Goal: Task Accomplishment & Management: Manage account settings

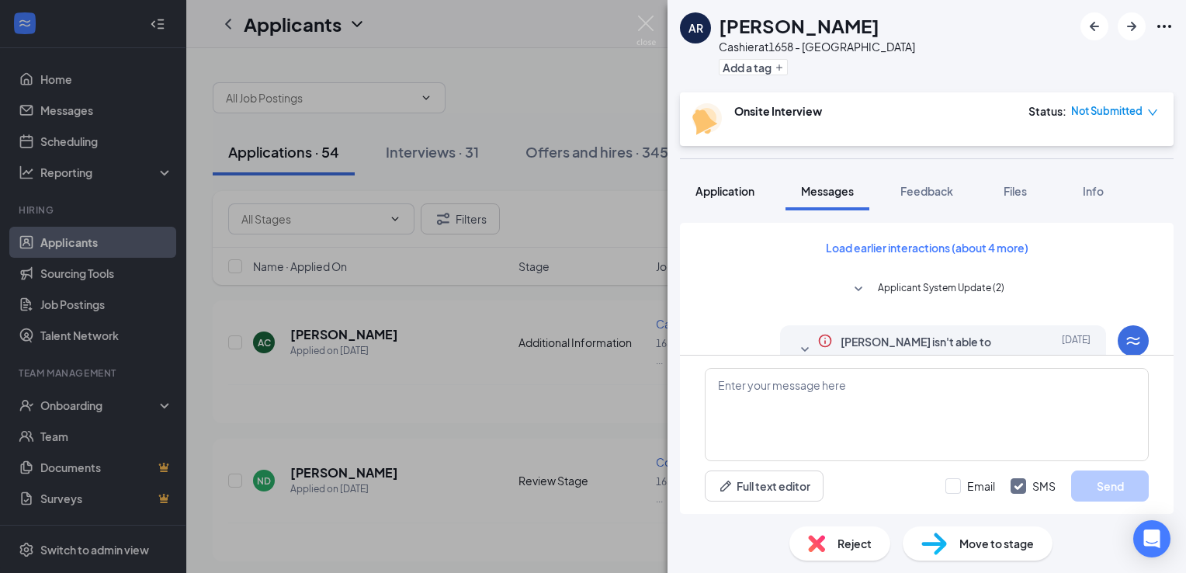
click at [732, 209] on button "Application" at bounding box center [725, 191] width 90 height 39
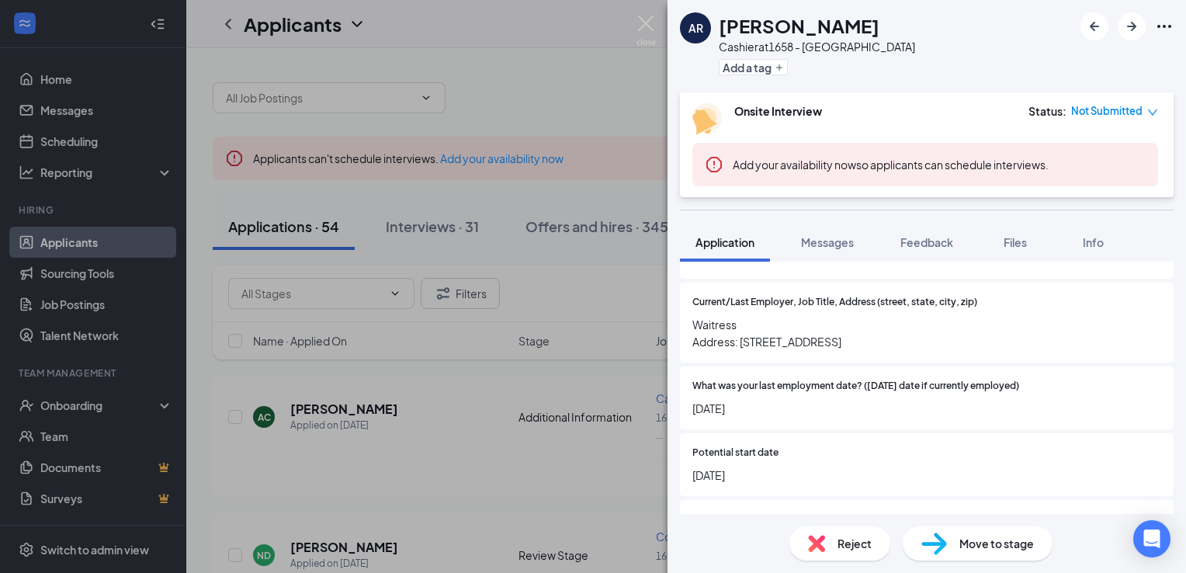
scroll to position [1221, 0]
click at [876, 304] on span "Current/Last Employer, Job Title, Address (street, state, city, zip)" at bounding box center [835, 302] width 285 height 15
click at [829, 238] on span "Messages" at bounding box center [827, 242] width 53 height 14
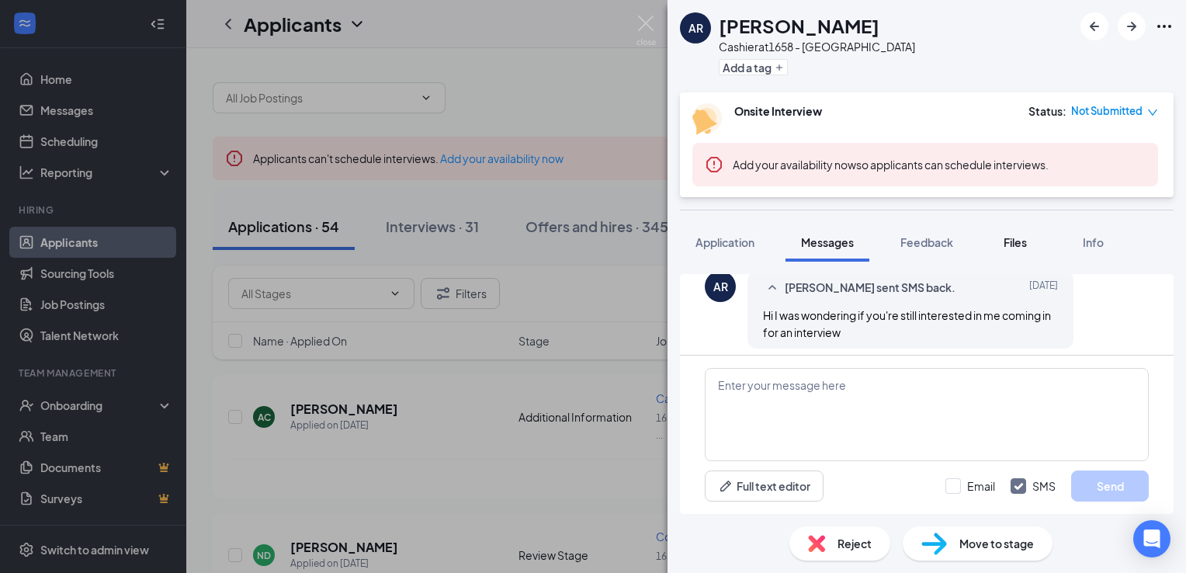
scroll to position [785, 0]
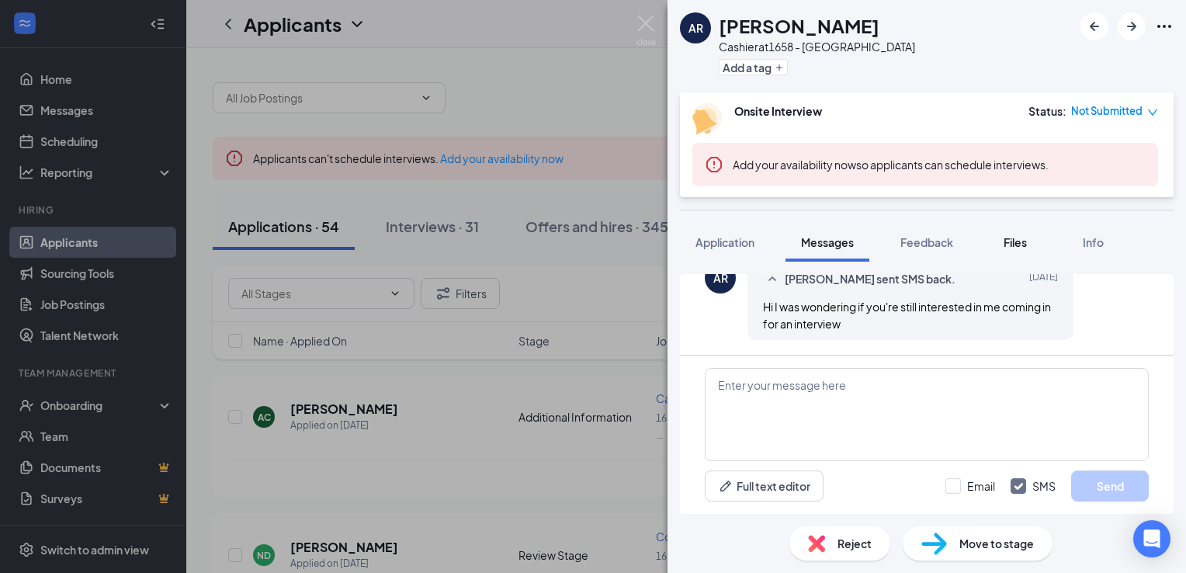
click at [1008, 245] on span "Files" at bounding box center [1015, 242] width 23 height 14
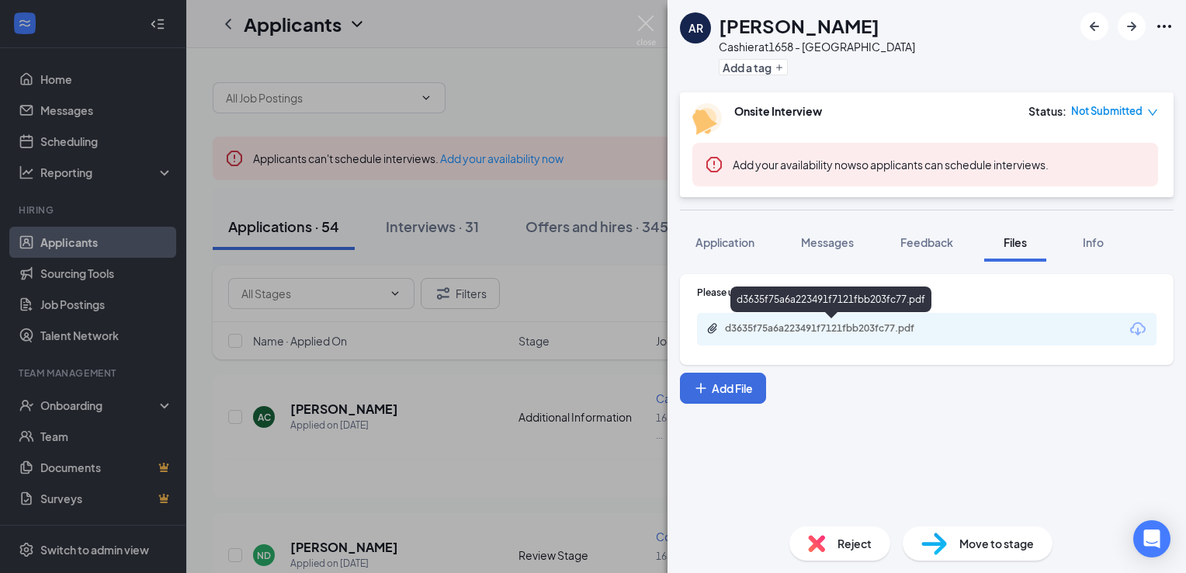
click at [843, 328] on div "d3635f75a6a223491f7121fbb203fc77.pdf" at bounding box center [833, 328] width 217 height 12
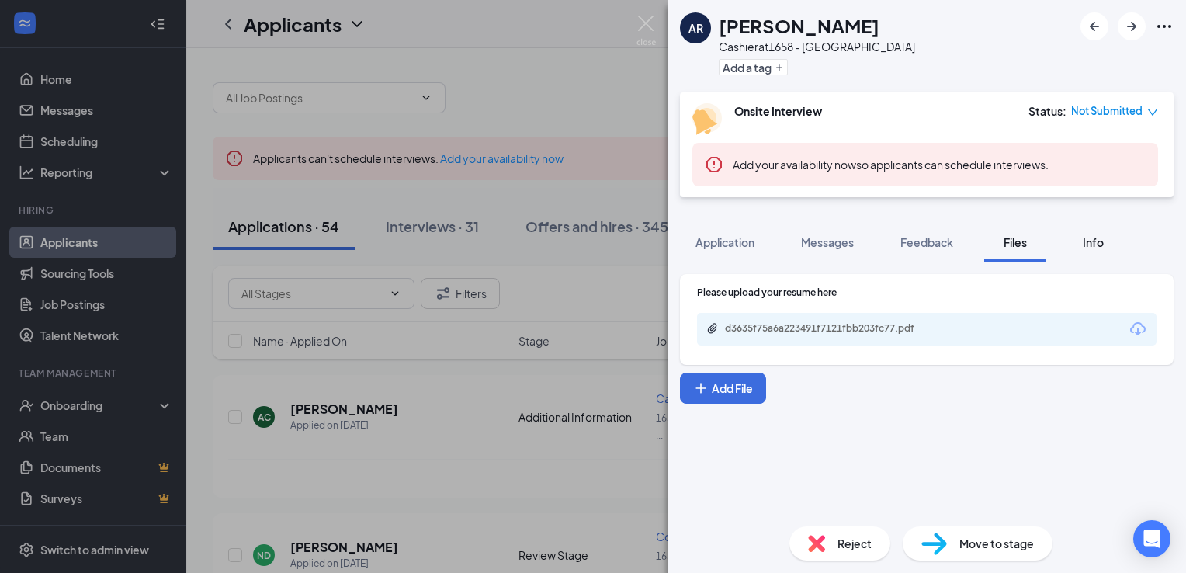
click at [1094, 252] on button "Info" at bounding box center [1093, 242] width 62 height 39
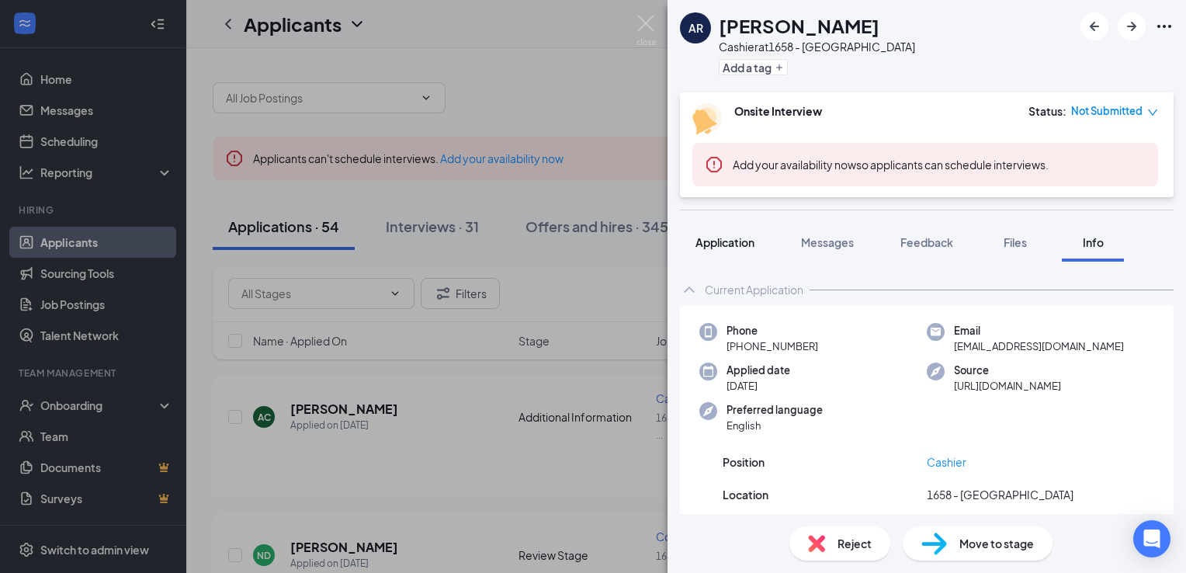
click at [736, 241] on span "Application" at bounding box center [725, 242] width 59 height 14
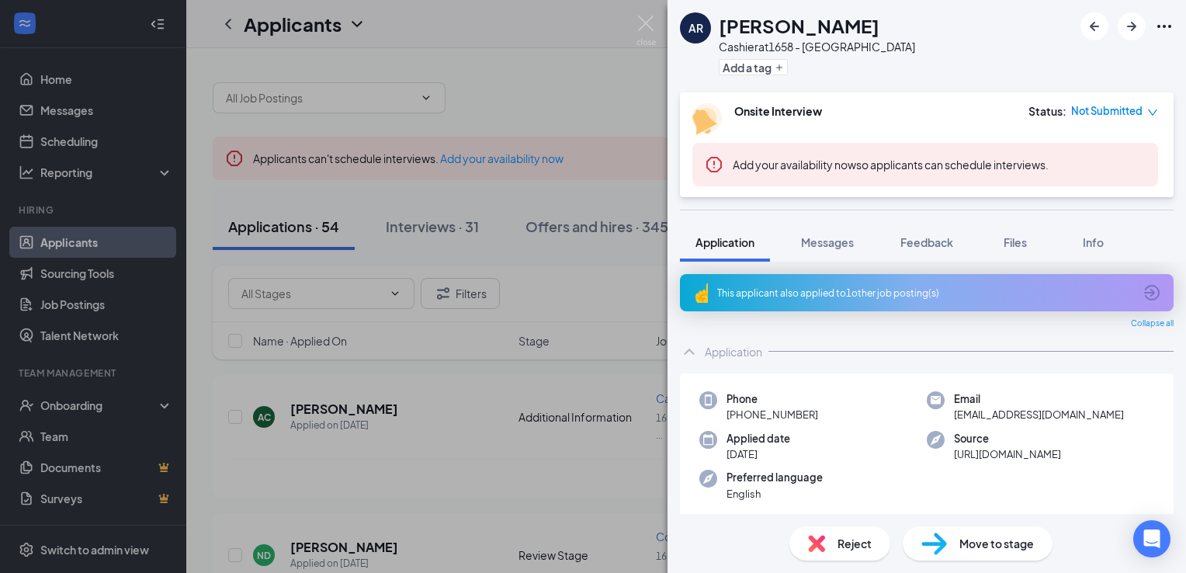
click at [957, 555] on div "Move to stage" at bounding box center [978, 543] width 150 height 34
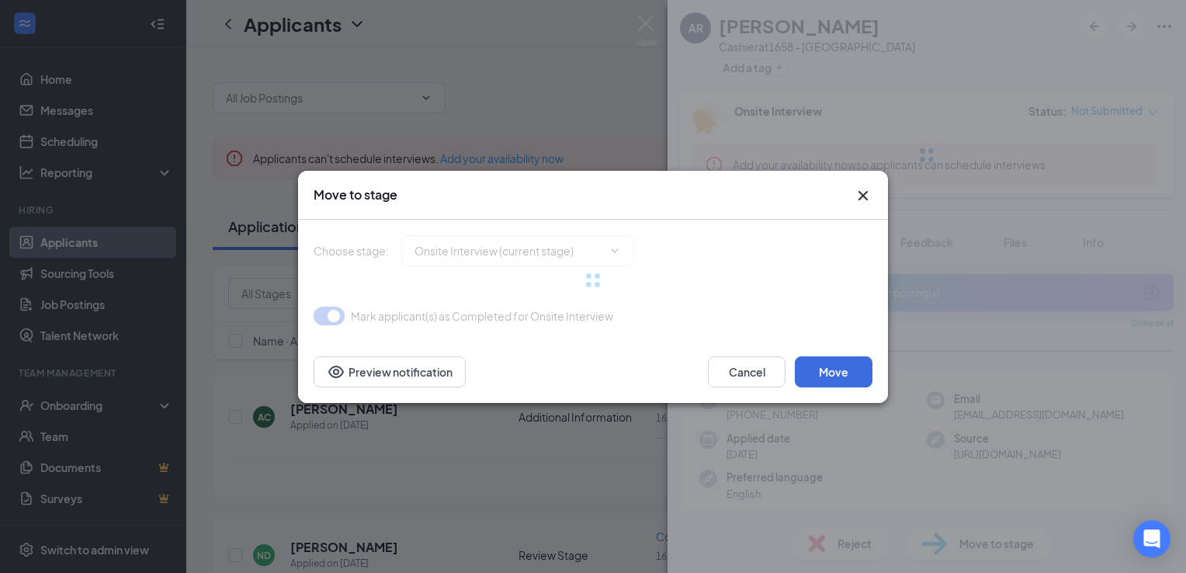
type input "Hiring Complete (final stage)"
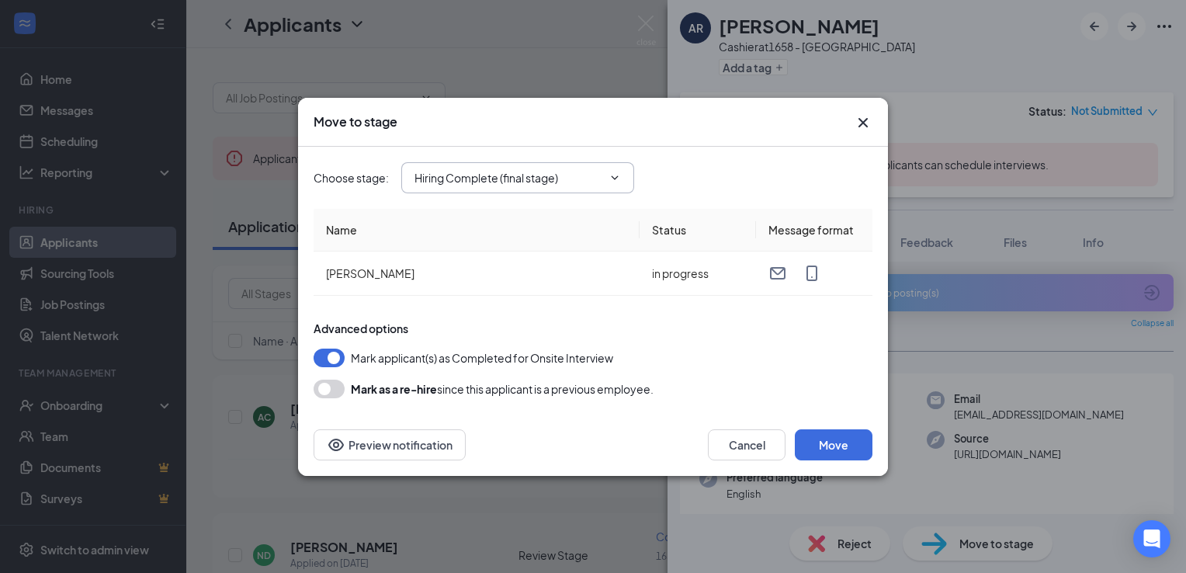
click at [578, 189] on span "Hiring Complete (final stage)" at bounding box center [517, 177] width 233 height 31
click at [619, 175] on icon "ChevronDown" at bounding box center [615, 178] width 12 height 12
click at [540, 175] on input "Hiring Complete (final stage)" at bounding box center [509, 177] width 188 height 17
click at [690, 182] on div "Choose stage : Hiring Complete (final stage) Application Additional Information…" at bounding box center [593, 177] width 559 height 31
click at [554, 166] on span "Hiring Complete (final stage) Application Additional Information Onsite Intervi…" at bounding box center [517, 177] width 233 height 31
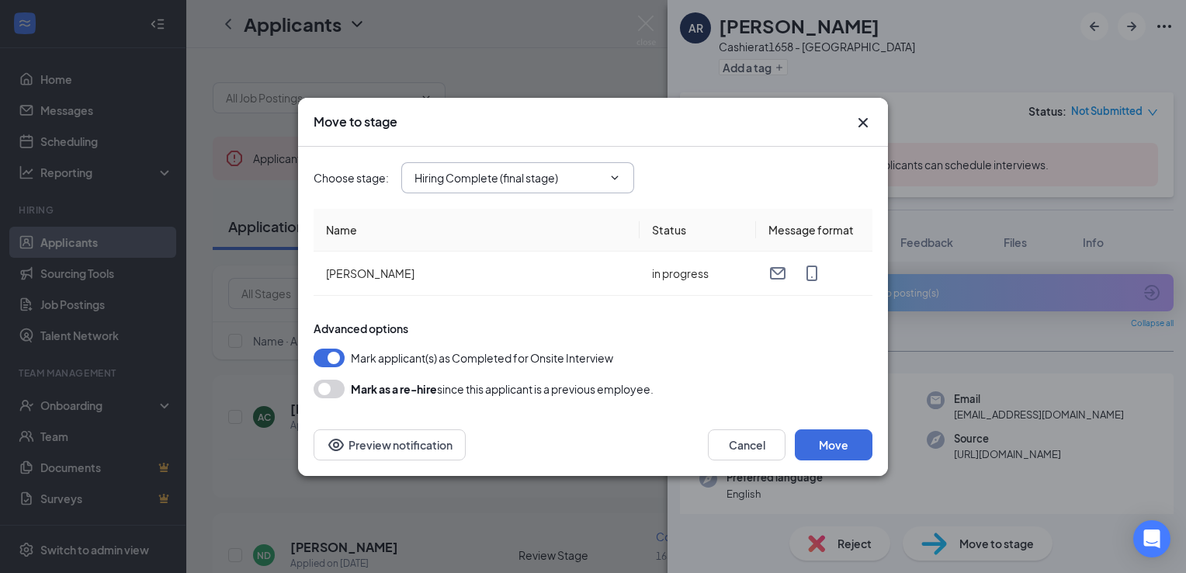
click at [603, 165] on span "Hiring Complete (final stage) Application Additional Information Onsite Intervi…" at bounding box center [517, 177] width 233 height 31
click at [603, 176] on input "Hiring Complete (final stage)" at bounding box center [509, 177] width 188 height 17
click at [811, 147] on div "Choose stage : Hiring Complete (final stage) Application Additional Information…" at bounding box center [593, 178] width 559 height 62
click at [860, 126] on icon "Cross" at bounding box center [863, 121] width 9 height 9
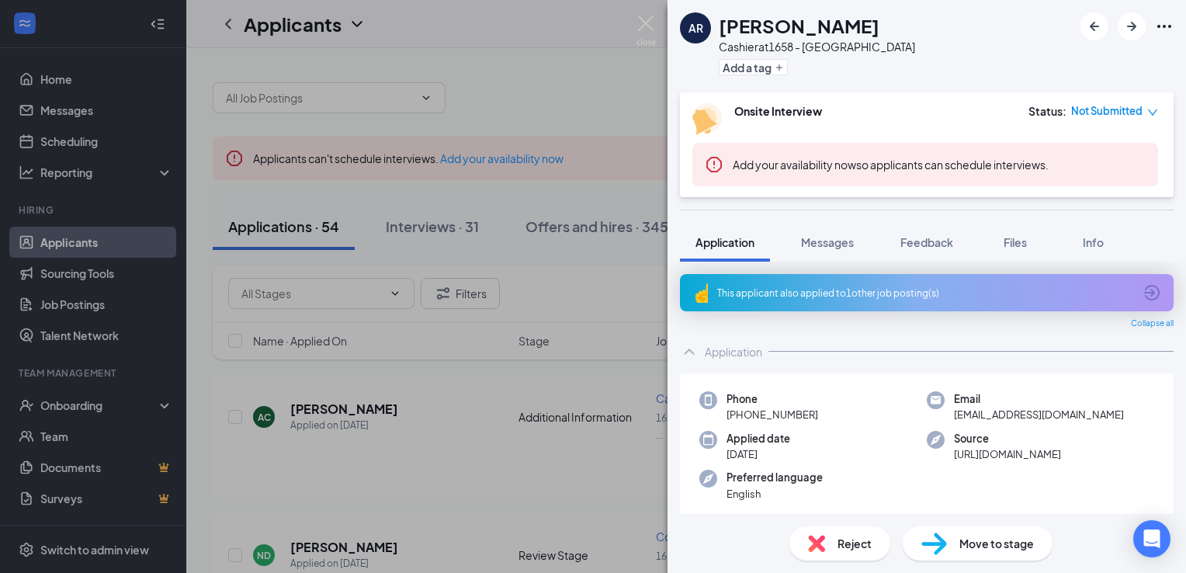
click at [1152, 111] on icon "down" at bounding box center [1153, 112] width 11 height 11
click at [1068, 157] on span "Assign Time" at bounding box center [1089, 156] width 60 height 17
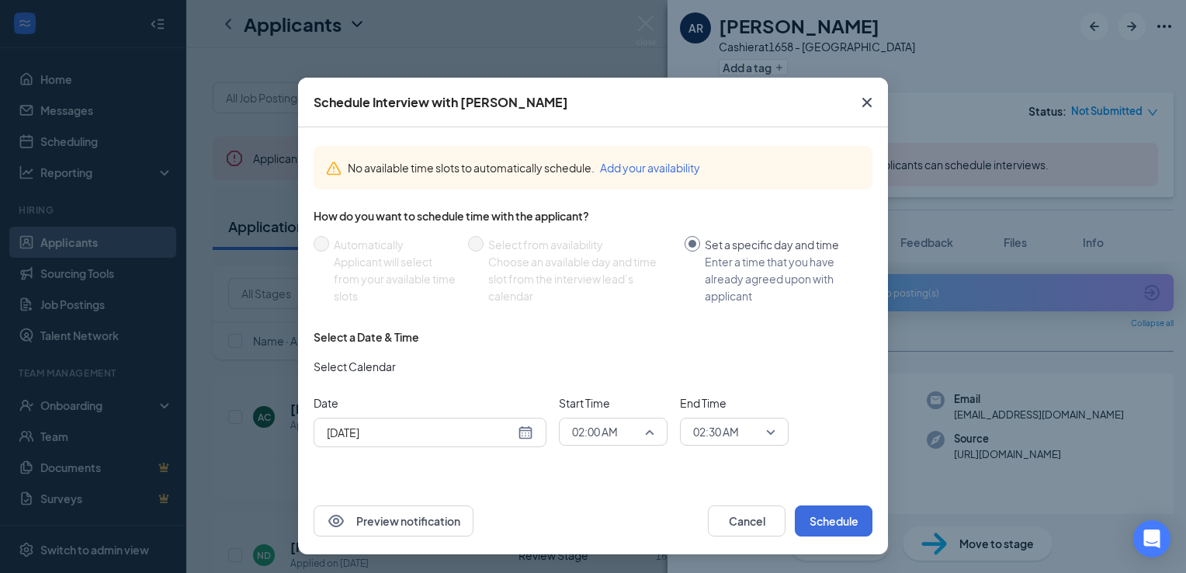
click at [648, 436] on span "02:00 AM" at bounding box center [613, 431] width 82 height 23
click at [589, 281] on span "01:30 PM" at bounding box center [594, 278] width 46 height 17
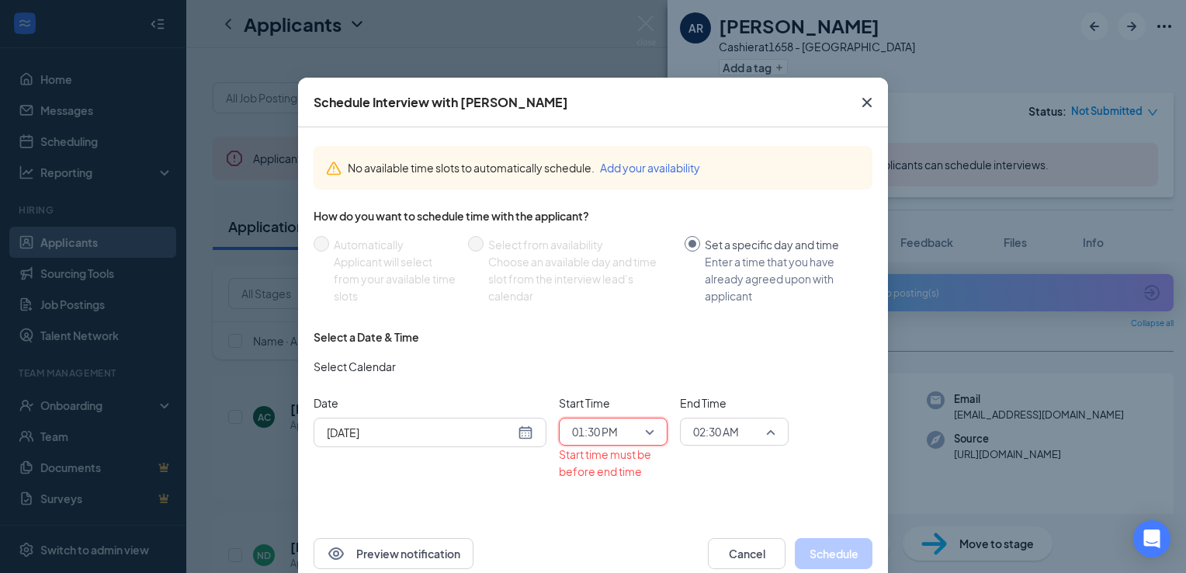
click at [728, 426] on span "02:30 AM" at bounding box center [716, 431] width 46 height 23
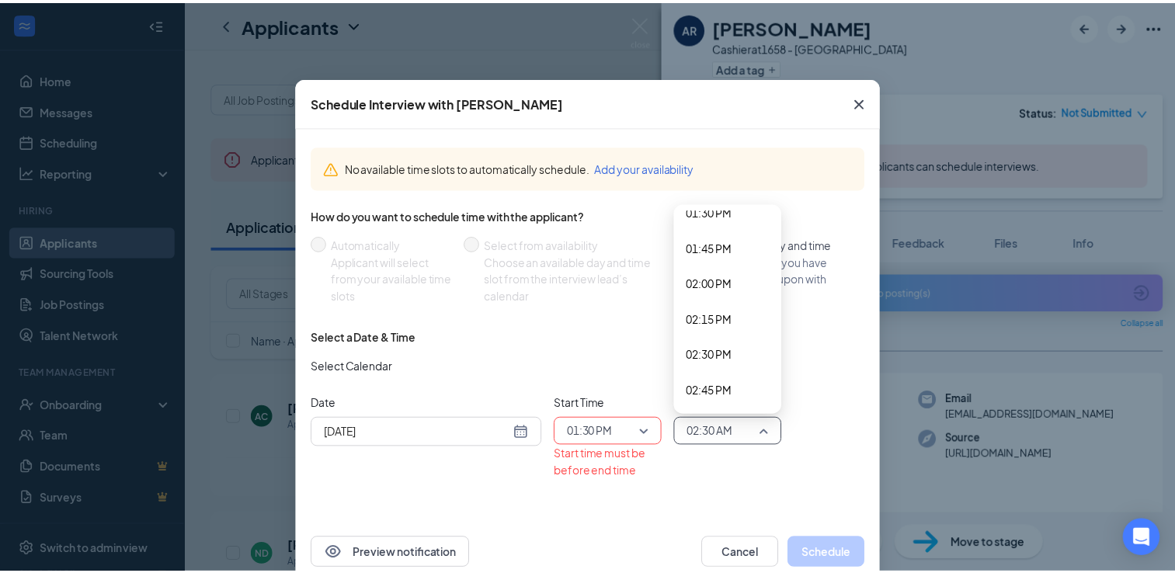
scroll to position [1935, 0]
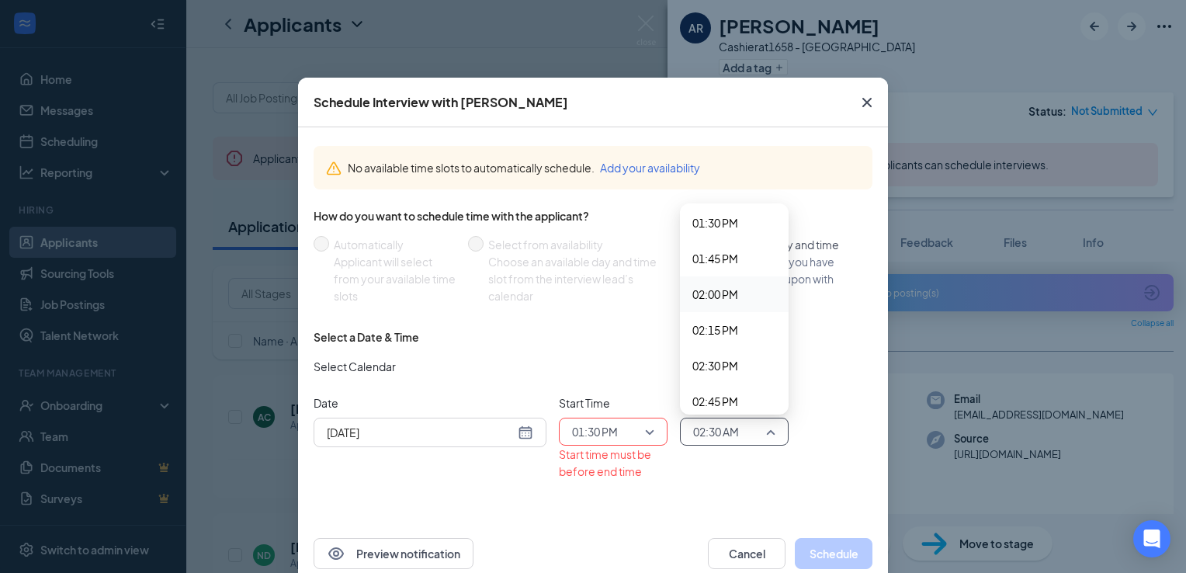
click at [724, 302] on div "02:00 PM" at bounding box center [734, 294] width 109 height 36
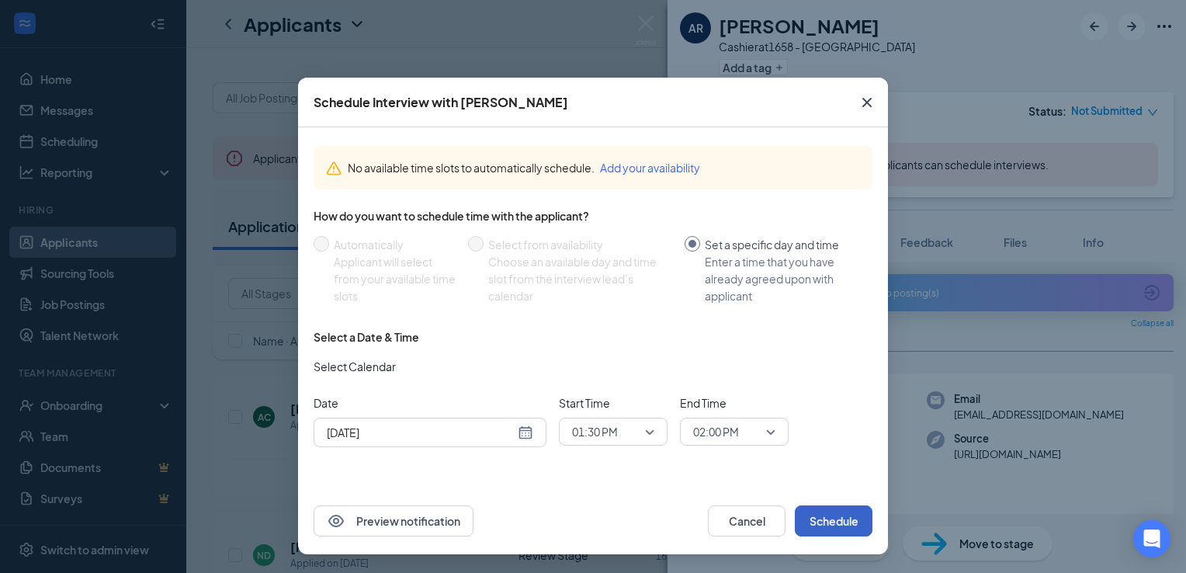
click at [825, 510] on button "Schedule" at bounding box center [834, 520] width 78 height 31
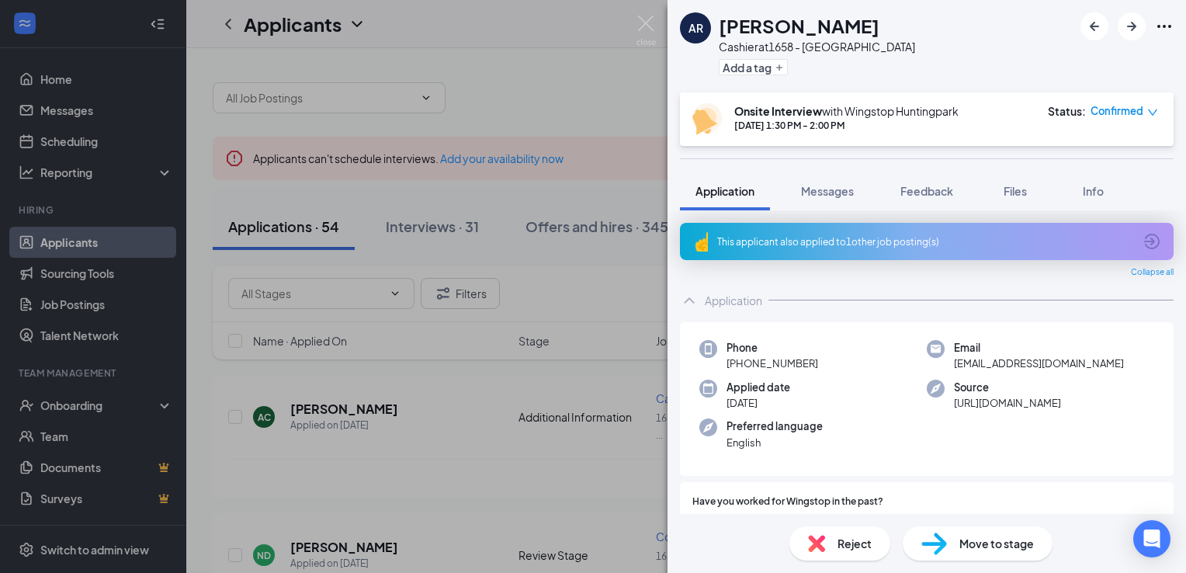
click at [568, 444] on div "AR Angelyca Rosario Cashier at 1658 - Huntington Park Add a tag Onsite Intervie…" at bounding box center [593, 286] width 1186 height 573
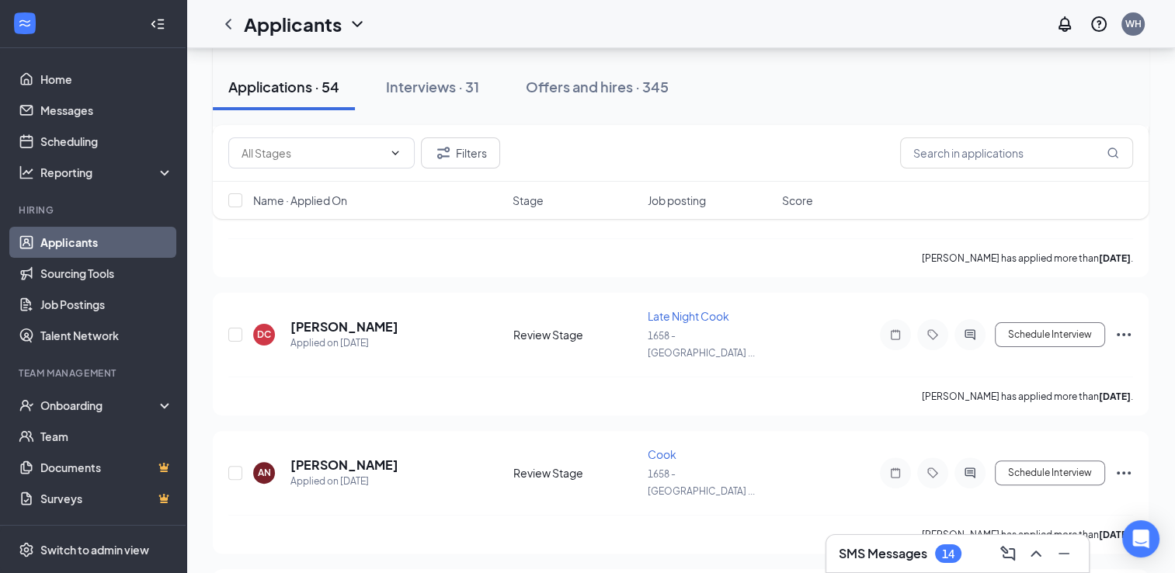
scroll to position [359, 0]
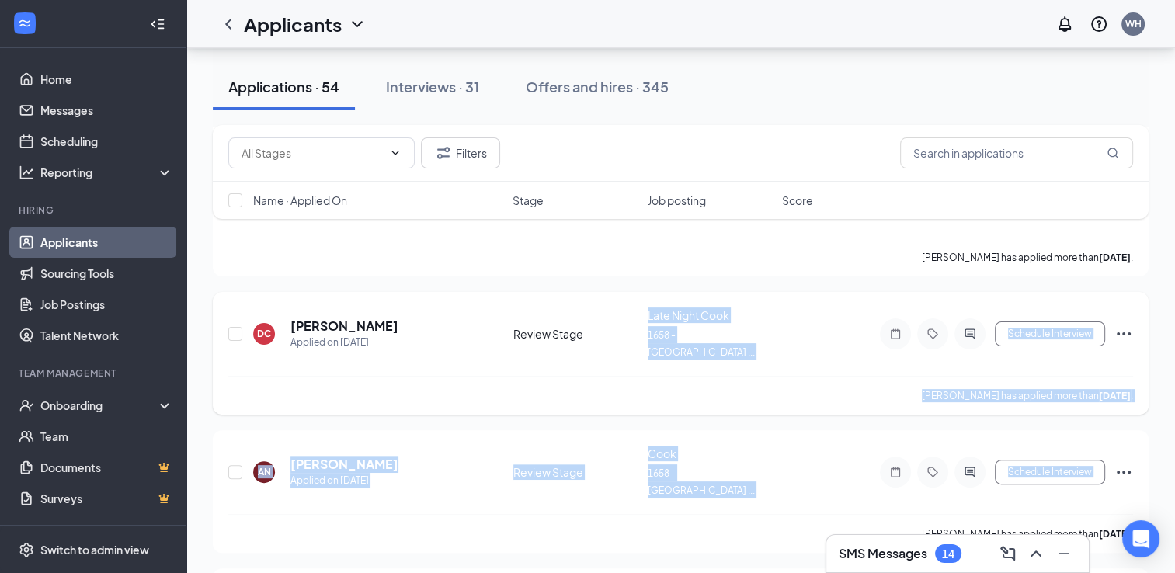
drag, startPoint x: 643, startPoint y: 452, endPoint x: 582, endPoint y: 270, distance: 191.8
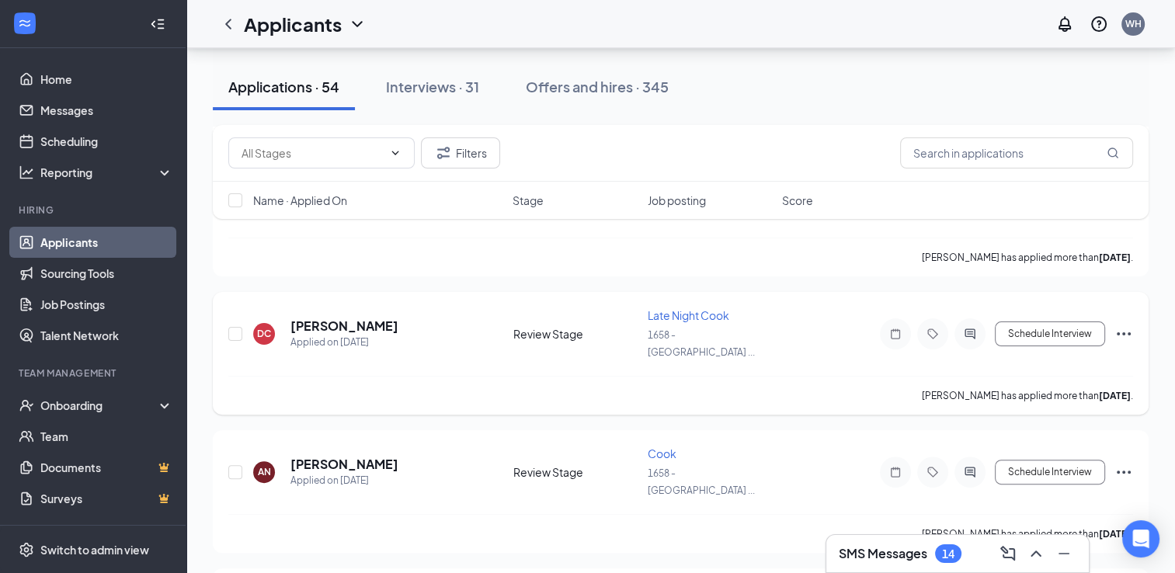
drag, startPoint x: 582, startPoint y: 270, endPoint x: 465, endPoint y: 314, distance: 124.3
click at [465, 314] on div "DC Dayana Carter Applied on Sep 13 Review Stage Late Night Cook 1658 - Huntingt…" at bounding box center [680, 341] width 905 height 68
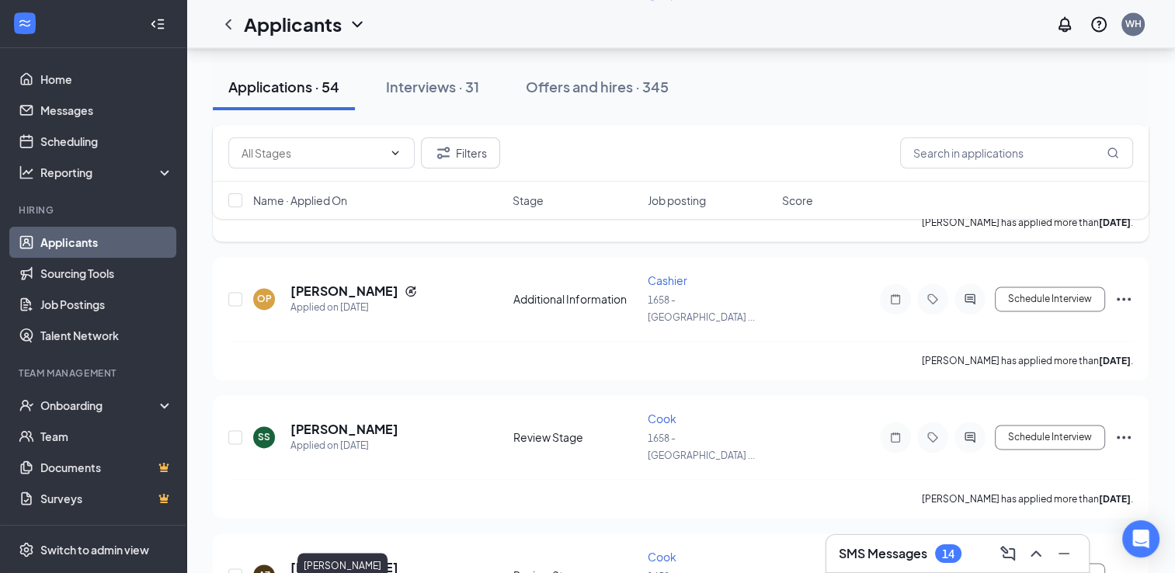
scroll to position [2190, 0]
click at [931, 561] on div "SMS Messages 14" at bounding box center [900, 553] width 123 height 19
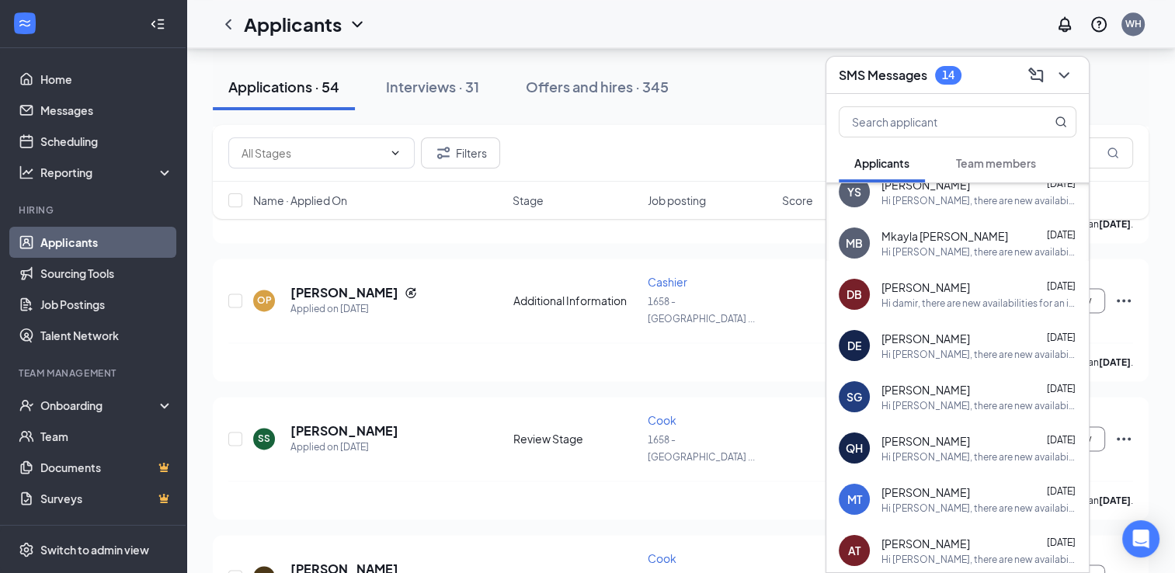
scroll to position [120, 0]
click at [1064, 70] on icon "ChevronDown" at bounding box center [1063, 75] width 19 height 19
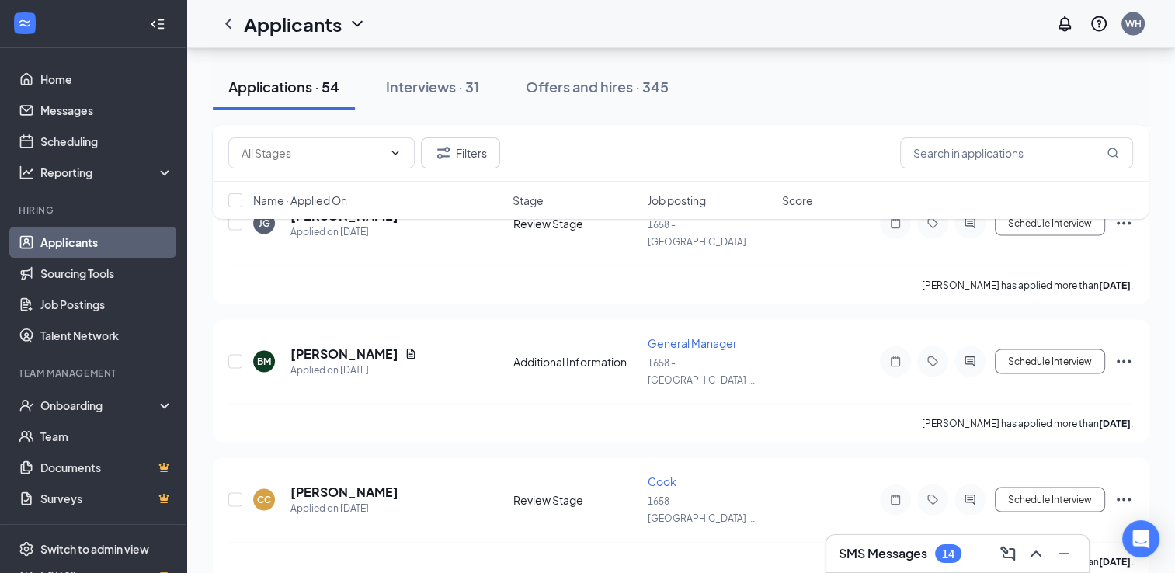
scroll to position [3098, 0]
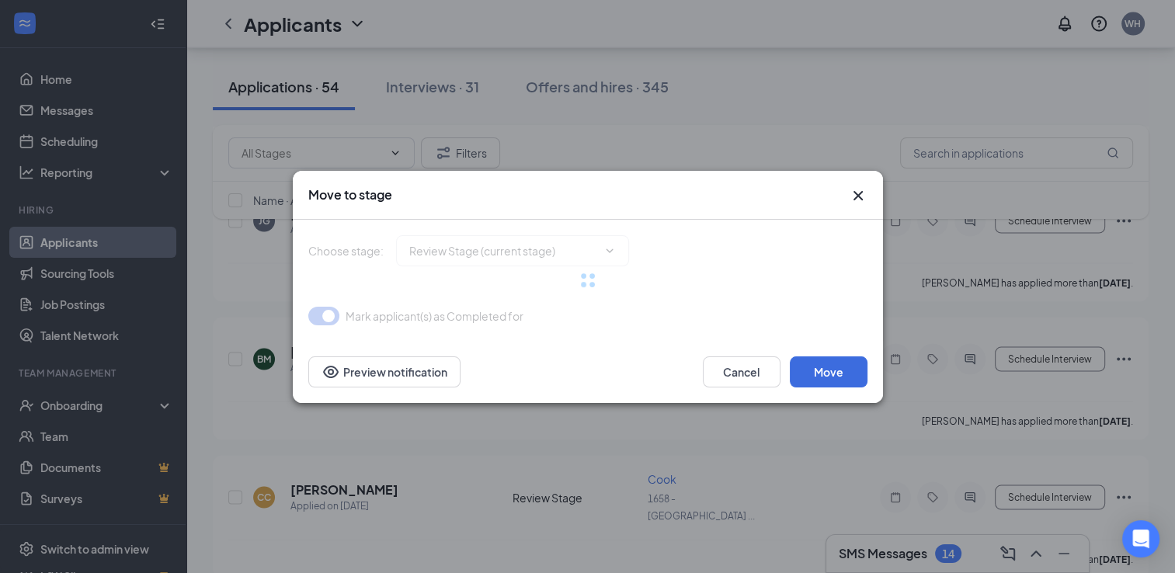
type input "Onsite Interview (next stage)"
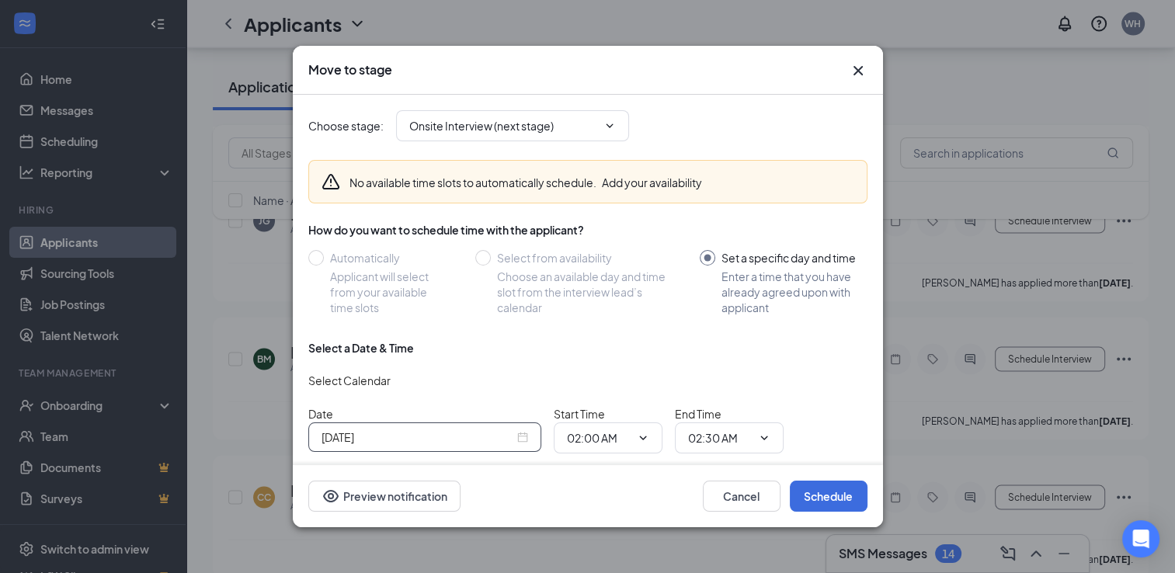
click at [528, 434] on div "Sep 16, 2025" at bounding box center [424, 437] width 233 height 30
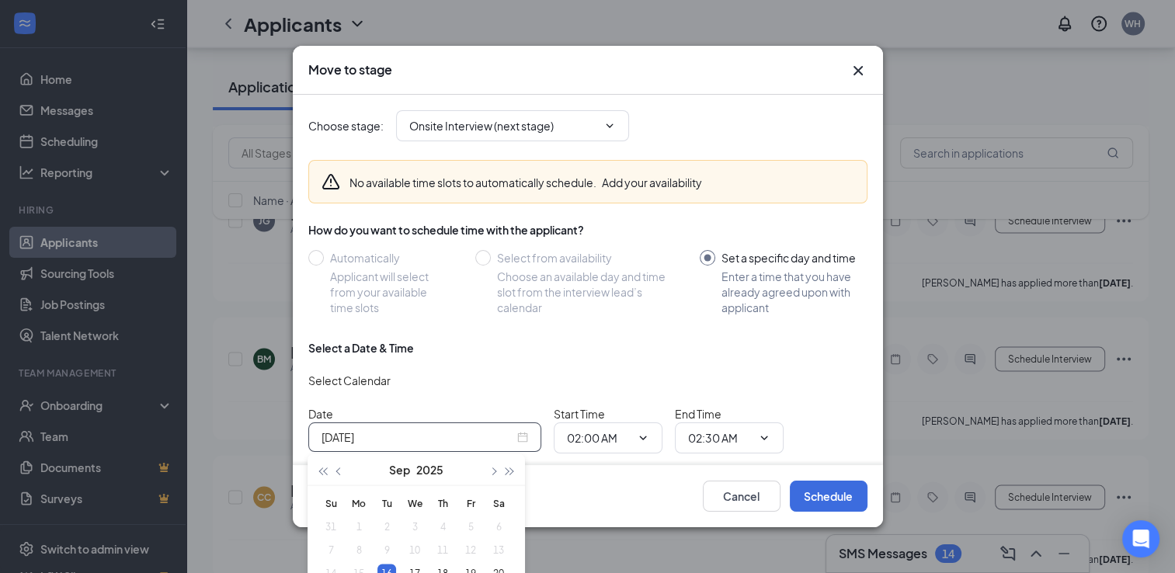
click at [497, 373] on div "Select Calendar" at bounding box center [587, 380] width 559 height 25
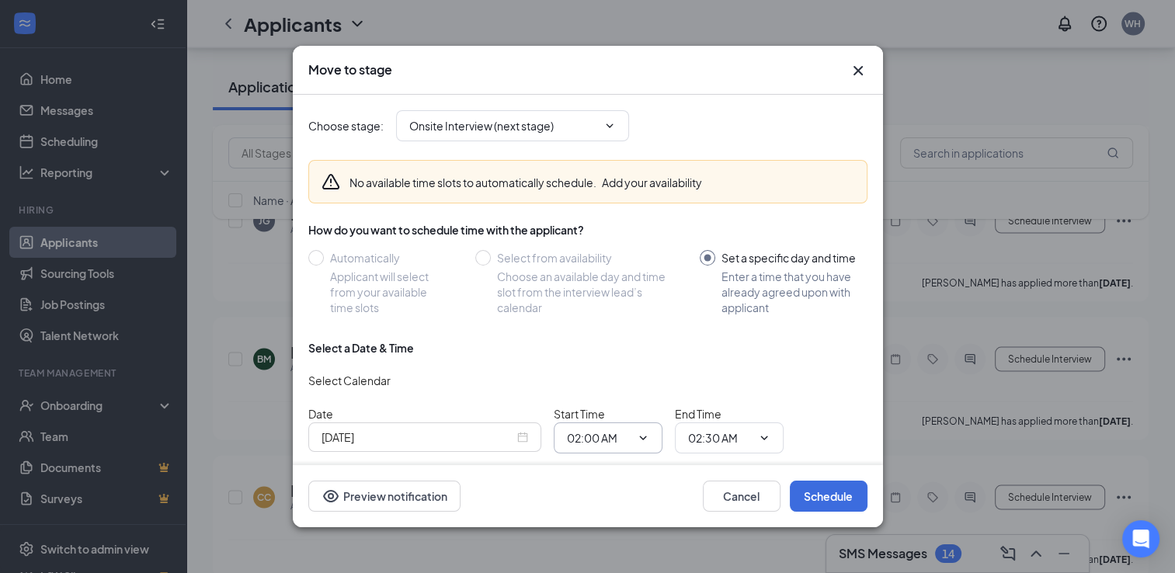
click at [644, 438] on icon "ChevronDown" at bounding box center [643, 438] width 12 height 12
click at [637, 433] on icon "ChevronDown" at bounding box center [643, 438] width 12 height 12
click at [618, 437] on input "02:00 AM" at bounding box center [599, 437] width 64 height 17
click at [609, 298] on div "01:15 PM" at bounding box center [621, 287] width 109 height 36
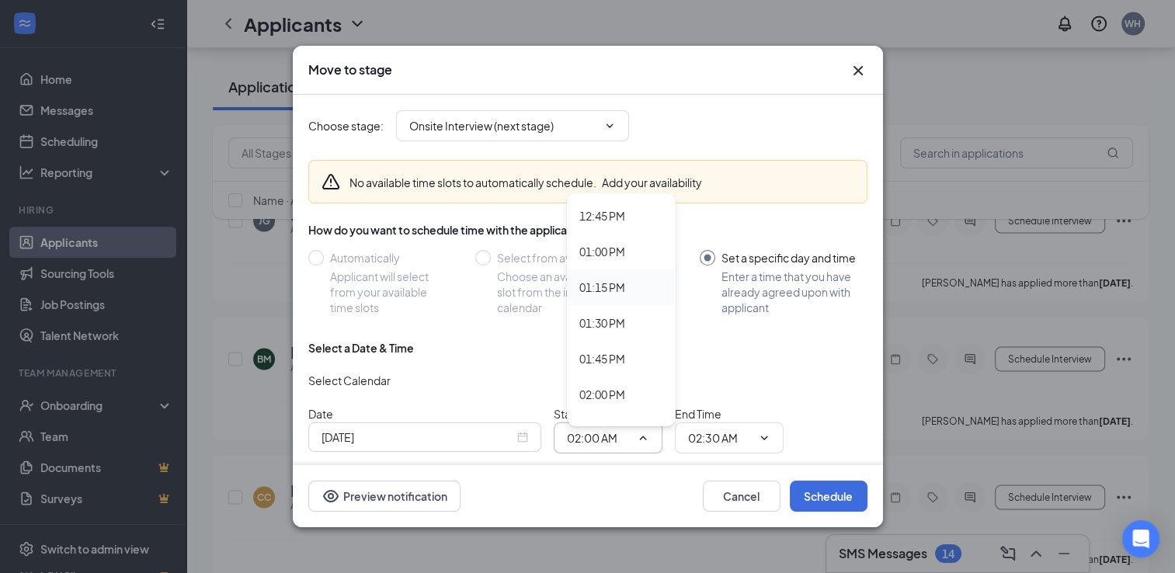
type input "01:15 PM"
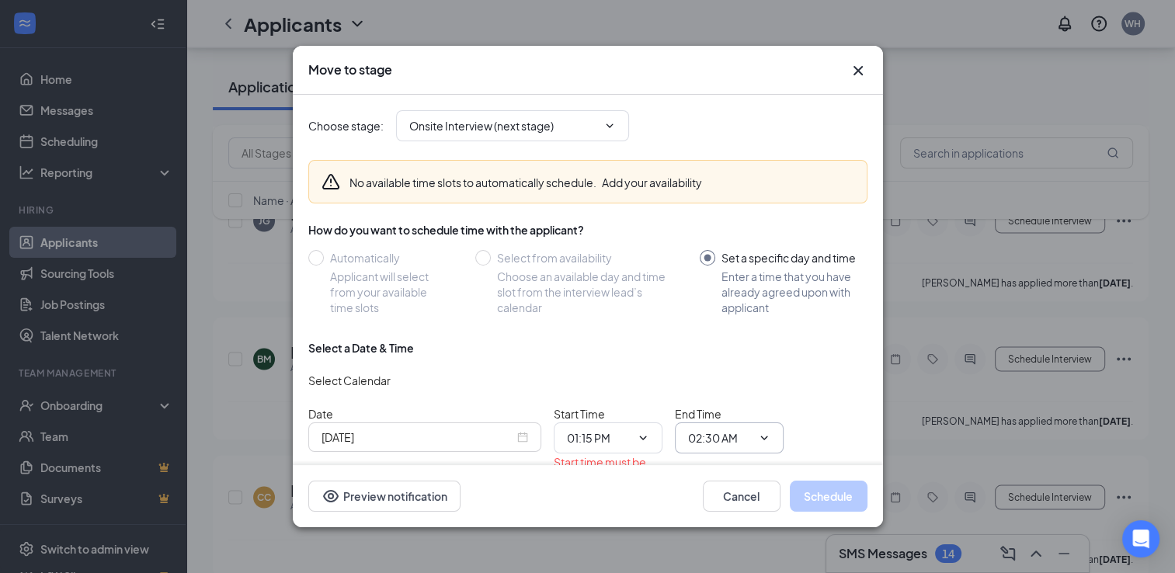
click at [710, 449] on span "02:30 AM" at bounding box center [729, 437] width 109 height 31
click at [770, 435] on span "02:30 AM" at bounding box center [729, 437] width 109 height 31
click at [766, 434] on icon "ChevronDown" at bounding box center [764, 438] width 12 height 12
click at [745, 450] on span "02:30 AM" at bounding box center [729, 437] width 109 height 31
click at [676, 398] on div "Select a Date & Time Select Calendar Date Sep 16, 2025 Start Time 01:15 PM 12:0…" at bounding box center [587, 420] width 559 height 160
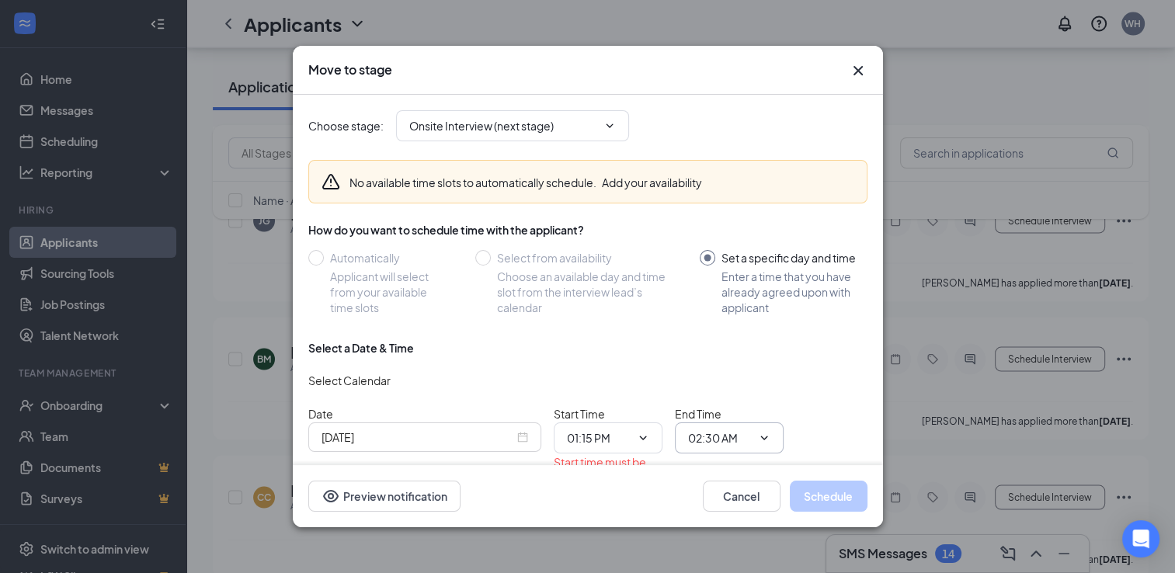
click at [743, 435] on input "02:30 AM" at bounding box center [720, 437] width 64 height 17
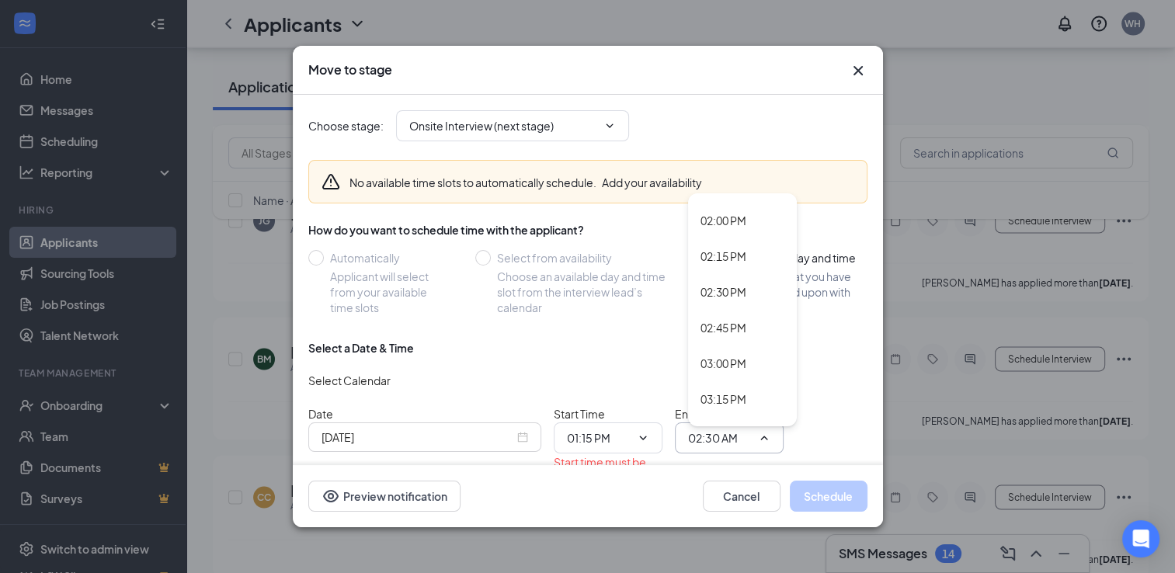
scroll to position [1992, 0]
click at [741, 376] on div "03:00 PM" at bounding box center [742, 362] width 109 height 36
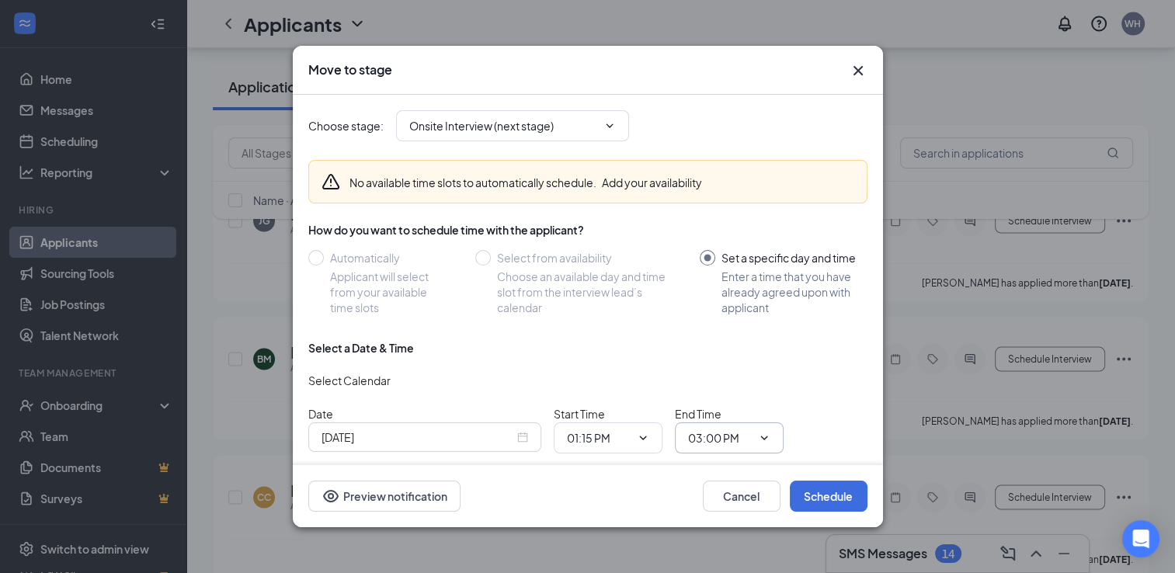
click at [755, 443] on span at bounding box center [763, 438] width 16 height 12
click at [762, 430] on span "03:00 PM 12:00 AM 12:15 AM 12:30 AM 12:45 AM 01:00 AM 01:15 AM 01:30 AM 01:45 A…" at bounding box center [729, 437] width 109 height 31
click at [727, 439] on input "03:00 PM" at bounding box center [720, 437] width 64 height 17
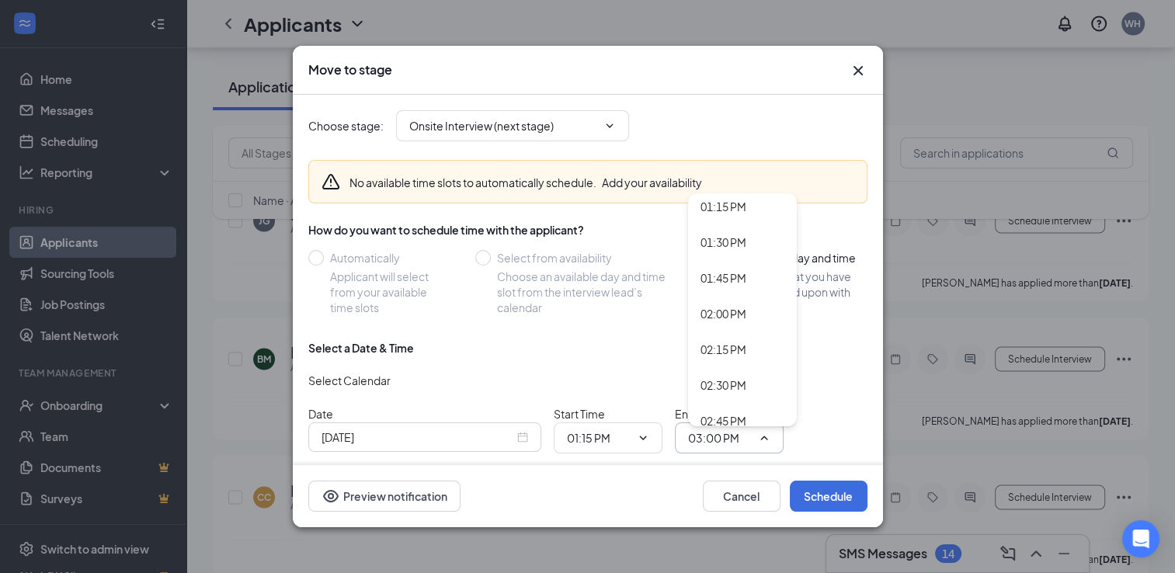
scroll to position [1896, 0]
click at [724, 278] on div "01:45 PM" at bounding box center [723, 279] width 46 height 17
type input "01:45 PM"
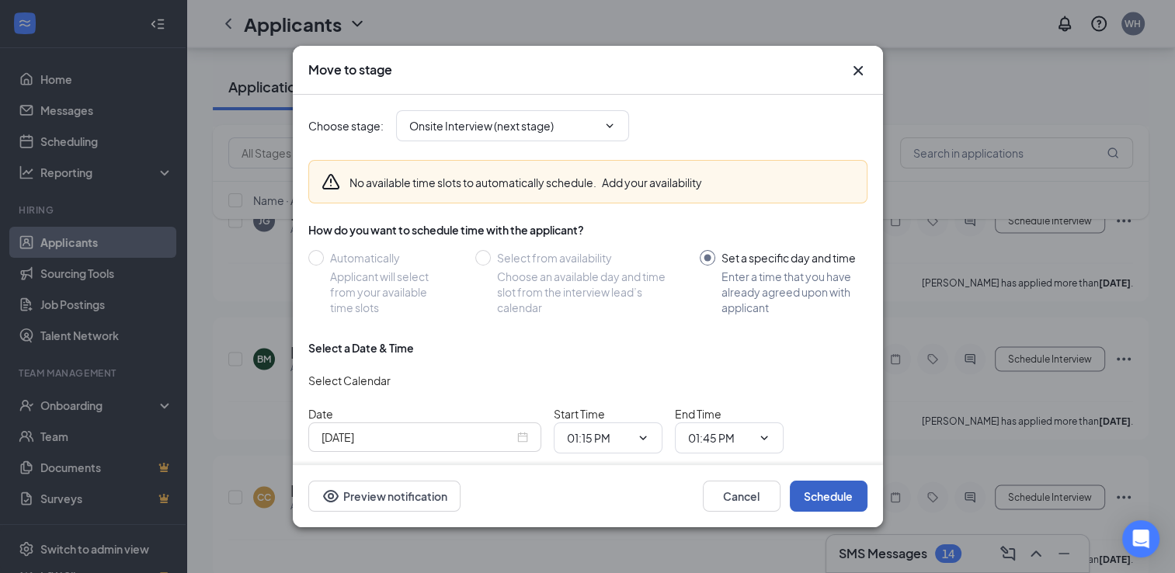
click at [832, 484] on button "Schedule" at bounding box center [829, 496] width 78 height 31
click at [846, 30] on div "Move to stage Choose stage : Onsite Interview (next stage) No available time sl…" at bounding box center [587, 286] width 1175 height 573
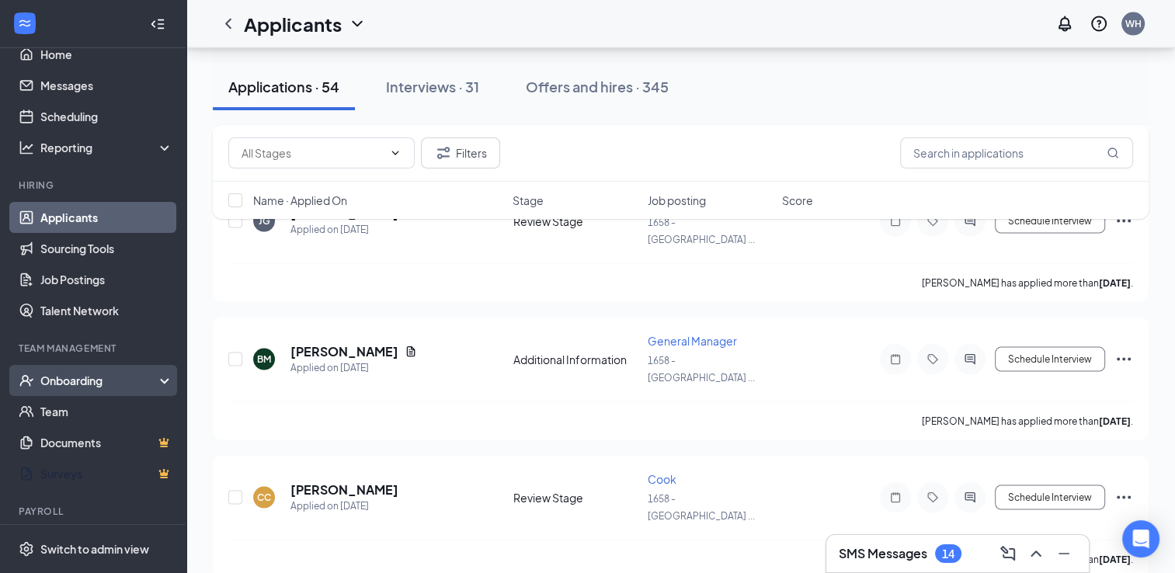
scroll to position [0, 0]
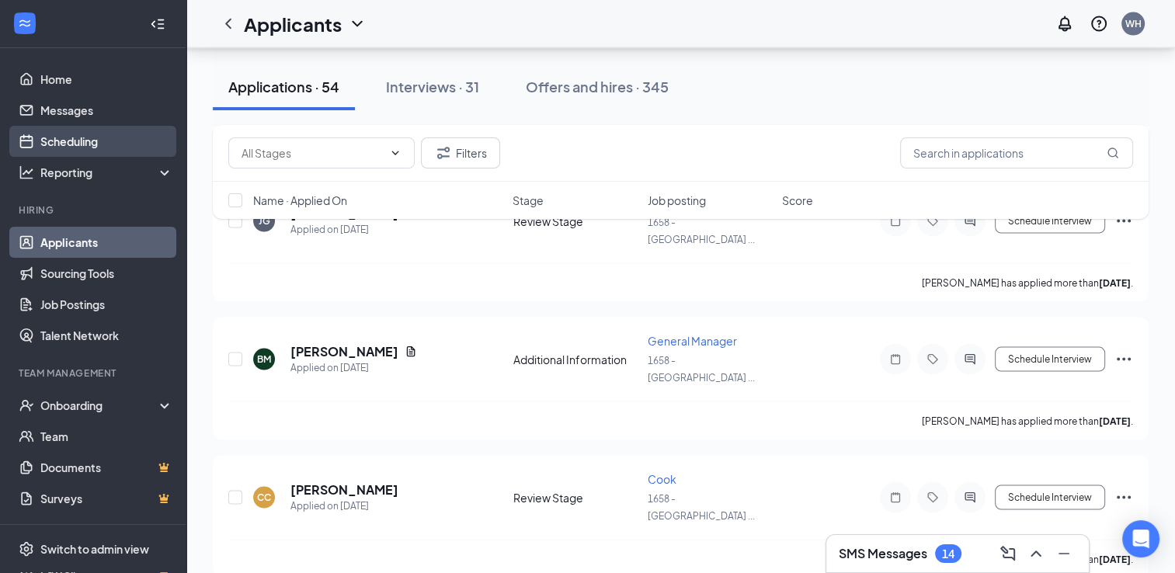
click at [71, 132] on link "Scheduling" at bounding box center [106, 141] width 133 height 31
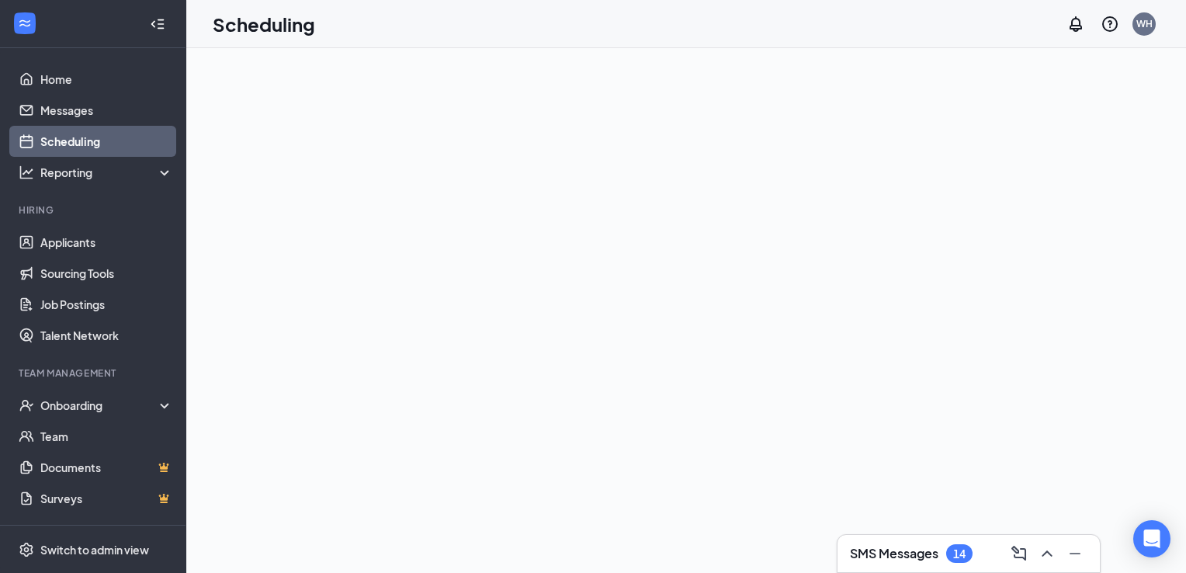
click at [521, 380] on div at bounding box center [686, 310] width 1000 height 525
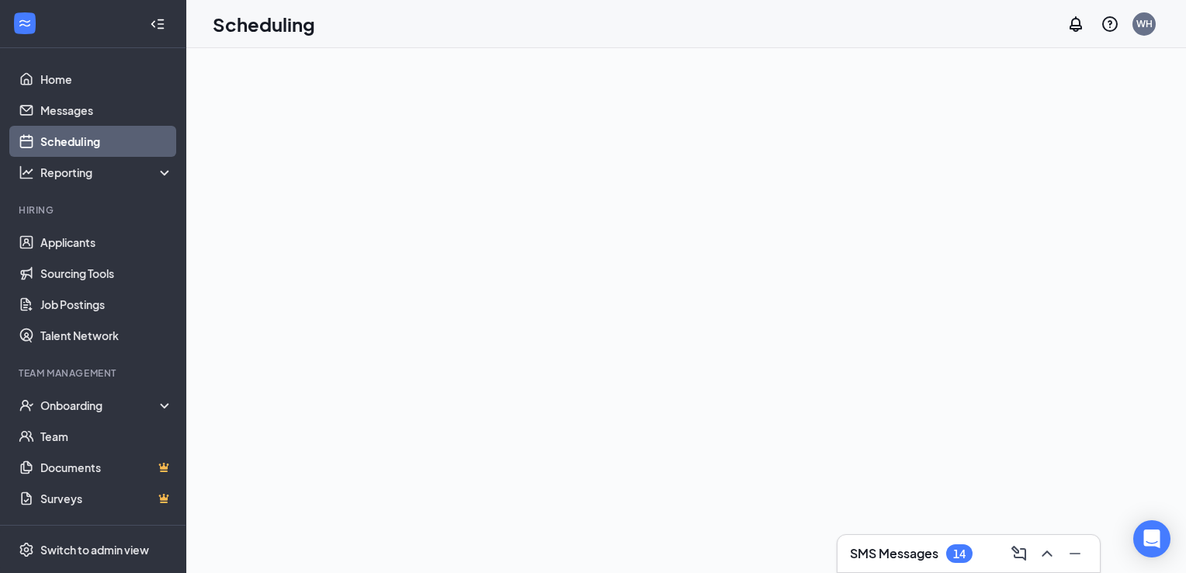
click at [93, 140] on link "Scheduling" at bounding box center [106, 141] width 133 height 31
click at [150, 30] on icon "Collapse" at bounding box center [158, 24] width 16 height 16
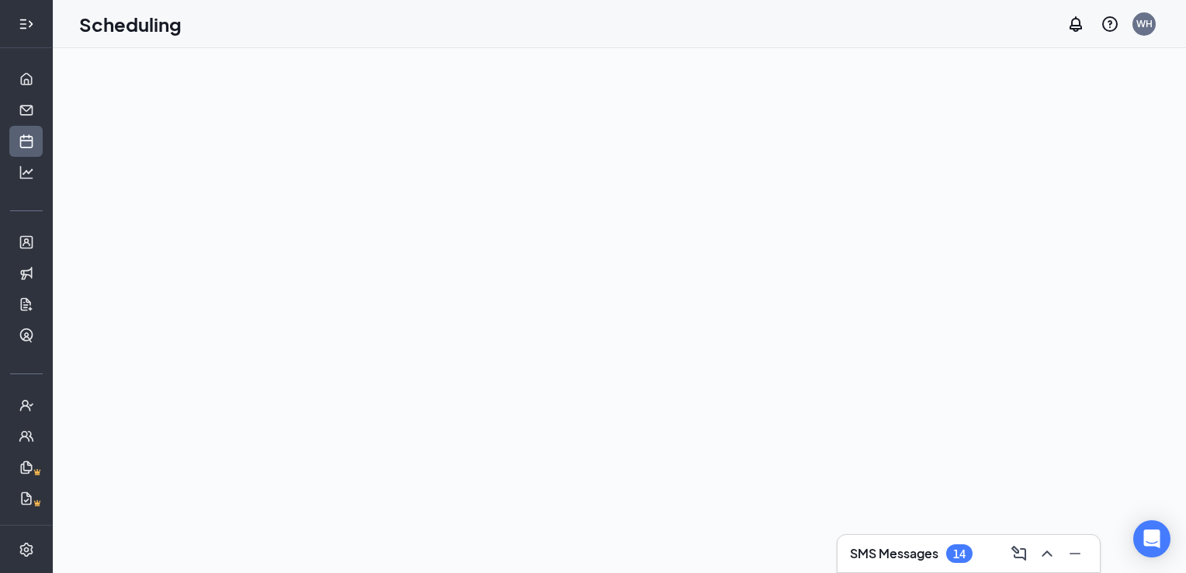
click at [19, 26] on icon "Expand" at bounding box center [27, 24] width 16 height 16
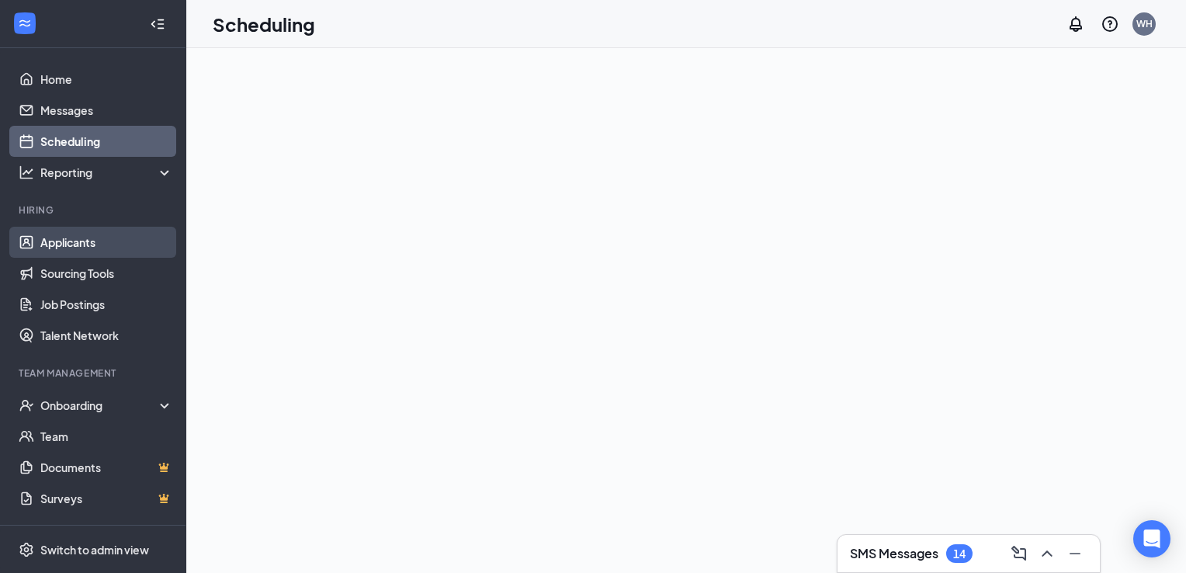
click at [71, 247] on link "Applicants" at bounding box center [106, 242] width 133 height 31
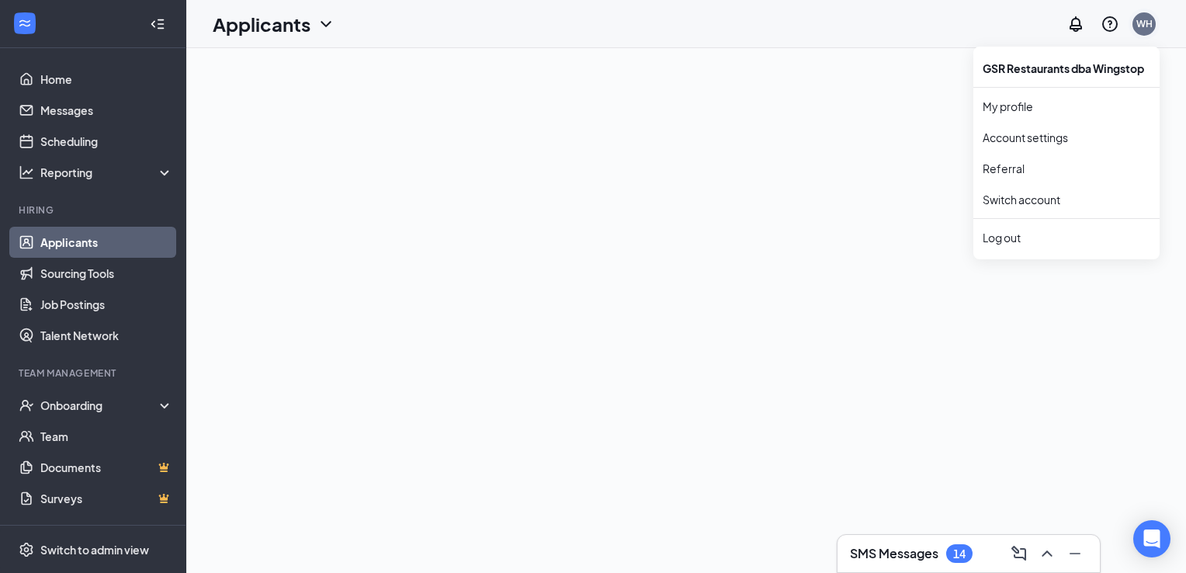
click at [1145, 30] on div "WH" at bounding box center [1144, 23] width 23 height 23
click at [1004, 107] on link "My profile" at bounding box center [1067, 107] width 168 height 16
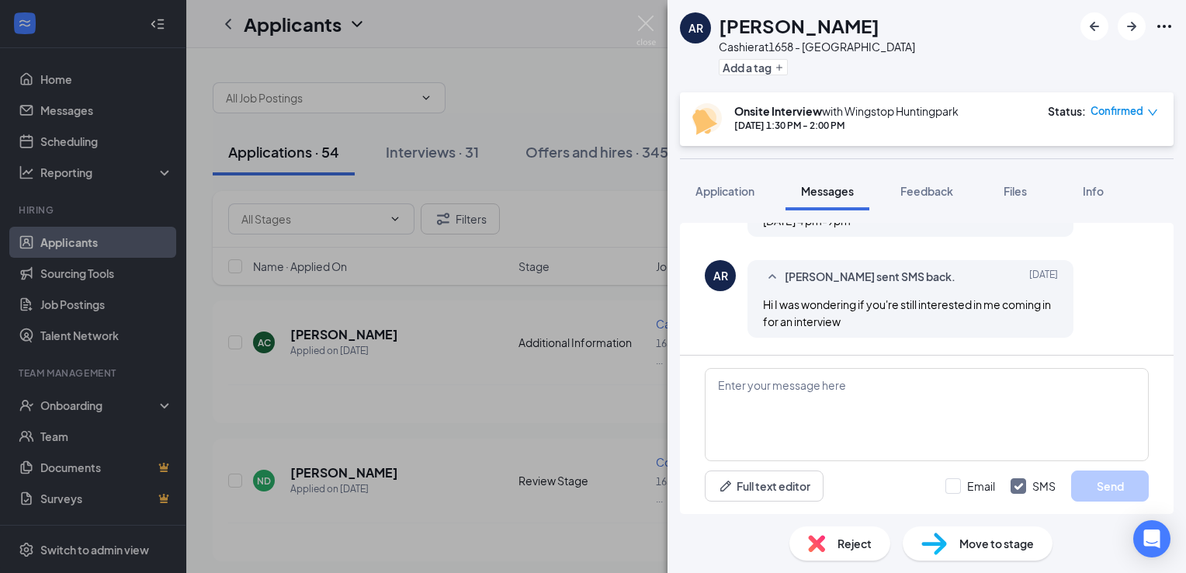
scroll to position [807, 0]
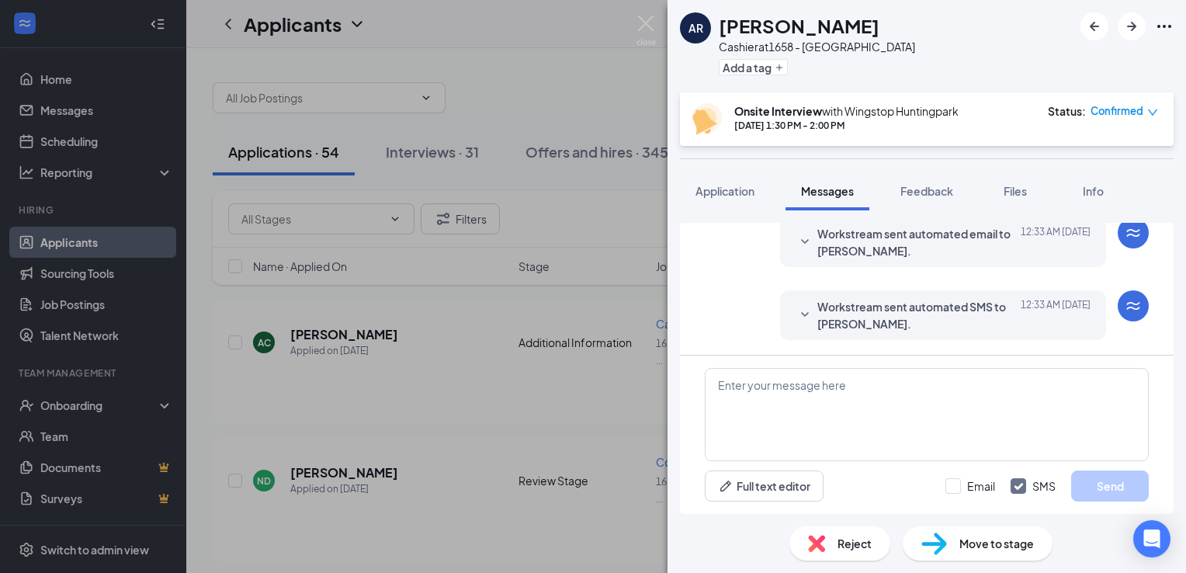
click at [652, 394] on div "AR [PERSON_NAME] at 1658 - [GEOGRAPHIC_DATA] Add a tag Onsite Interview with Wi…" at bounding box center [593, 286] width 1186 height 573
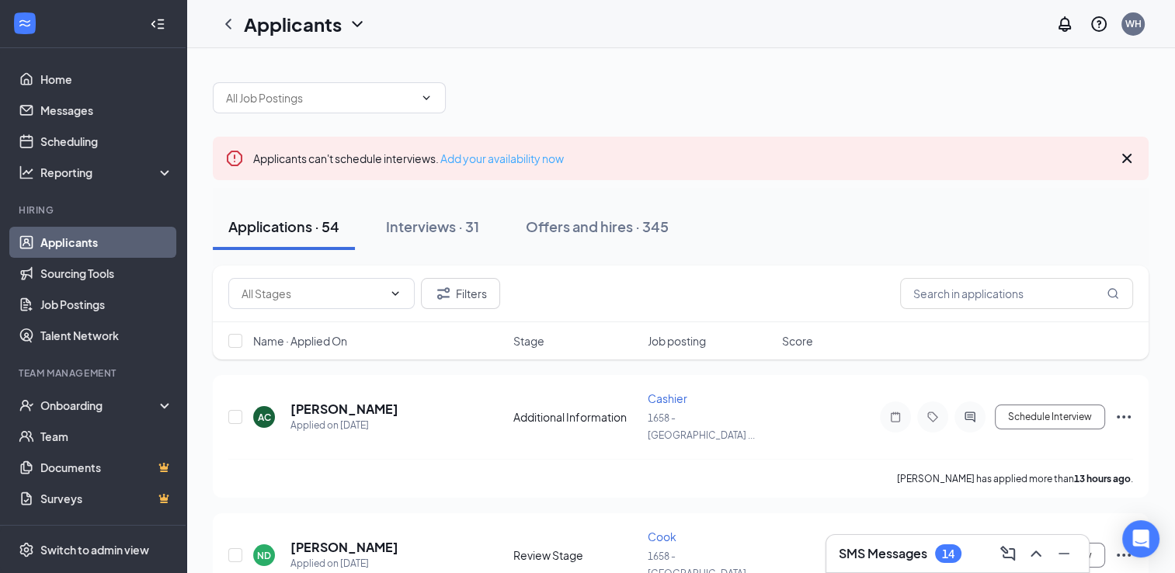
click at [478, 161] on link "Add your availability now" at bounding box center [501, 158] width 123 height 14
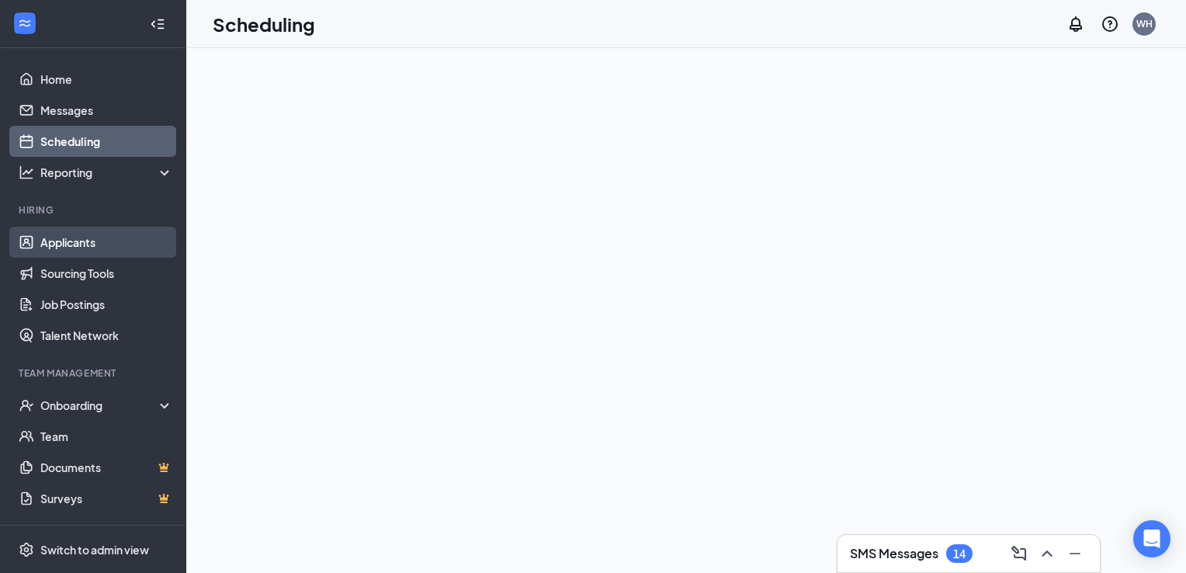
click at [50, 241] on link "Applicants" at bounding box center [106, 242] width 133 height 31
